Goal: Check status: Check status

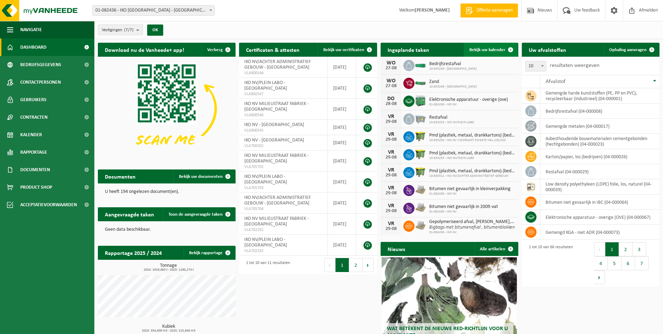
click at [503, 50] on span "Bekijk uw kalender" at bounding box center [488, 50] width 36 height 5
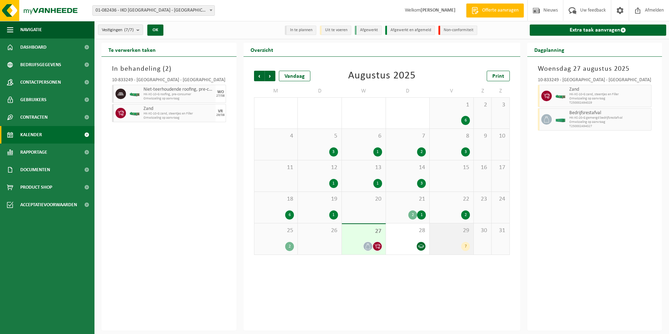
click at [452, 238] on div "29 7" at bounding box center [451, 238] width 44 height 31
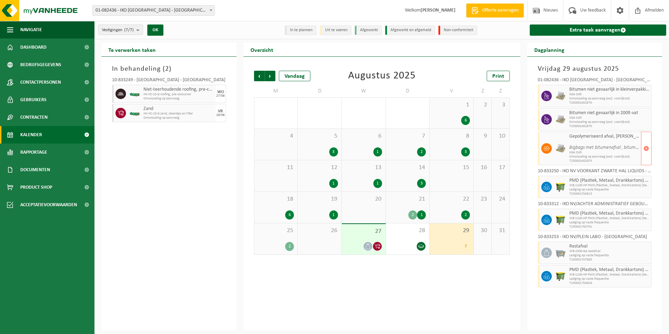
click at [572, 145] on icon "Bigbags met bitumenafval , bitumenblokken" at bounding box center [612, 147] width 86 height 5
click at [570, 145] on icon "Bigbags met bitumenafval , bitumenblokken" at bounding box center [612, 147] width 86 height 5
click at [569, 145] on icon "Bigbags met bitumenafval , bitumenblokken" at bounding box center [612, 147] width 86 height 5
drag, startPoint x: 569, startPoint y: 144, endPoint x: 549, endPoint y: 145, distance: 20.3
click at [549, 145] on icon at bounding box center [546, 148] width 6 height 6
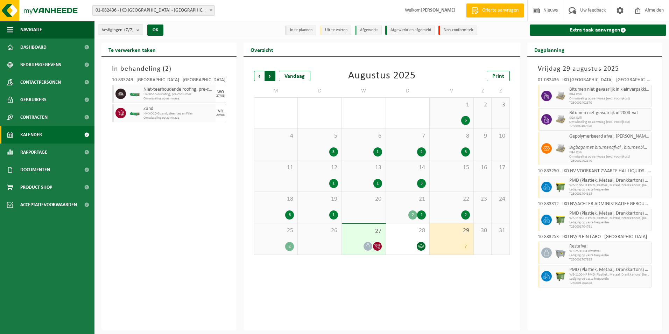
click at [262, 78] on span "Vorige" at bounding box center [259, 76] width 10 height 10
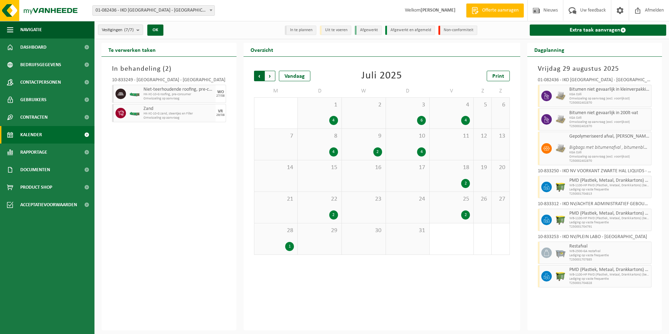
click at [269, 75] on span "Volgende" at bounding box center [270, 76] width 10 height 10
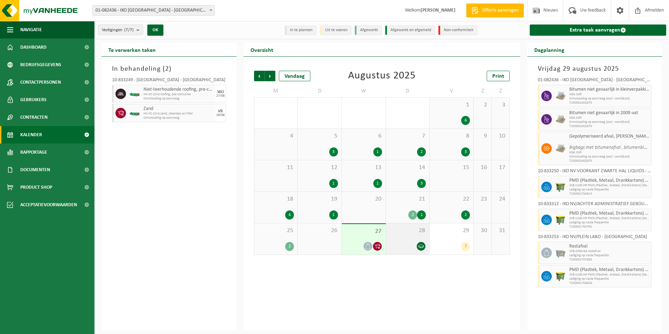
click at [422, 238] on div "28" at bounding box center [408, 238] width 44 height 31
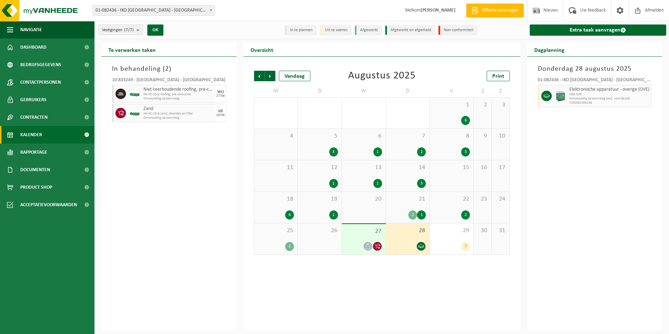
click at [586, 90] on span "Elektronische apparatuur - overige (OVE)" at bounding box center [609, 90] width 80 height 6
click at [599, 191] on div "Donderdag 28 augustus 2025 01-082436 - IKO NV - ANTWERPEN Elektronische apparat…" at bounding box center [594, 193] width 135 height 273
click at [177, 174] on div "In behandeling ( 2 ) 10-833249 - IKO NV MILIEUSTRAAT FABRIEK - ANTWERPEN Niet-t…" at bounding box center [168, 193] width 135 height 273
drag, startPoint x: 212, startPoint y: 203, endPoint x: 220, endPoint y: 194, distance: 12.4
click at [212, 200] on div "In behandeling ( 2 ) 10-833249 - IKO NV MILIEUSTRAAT FABRIEK - ANTWERPEN Niet-t…" at bounding box center [168, 193] width 135 height 273
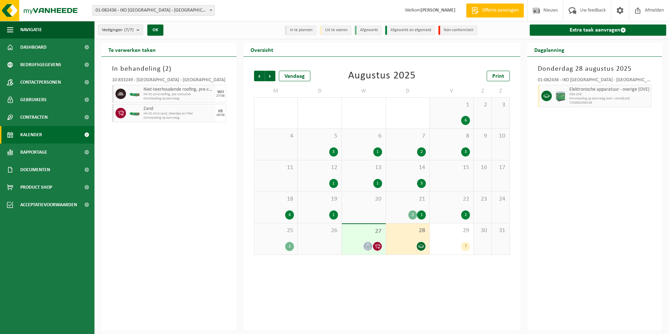
click at [209, 220] on div "In behandeling ( 2 ) 10-833249 - IKO NV MILIEUSTRAAT FABRIEK - ANTWERPEN Niet-t…" at bounding box center [168, 193] width 135 height 273
